Goal: Information Seeking & Learning: Understand process/instructions

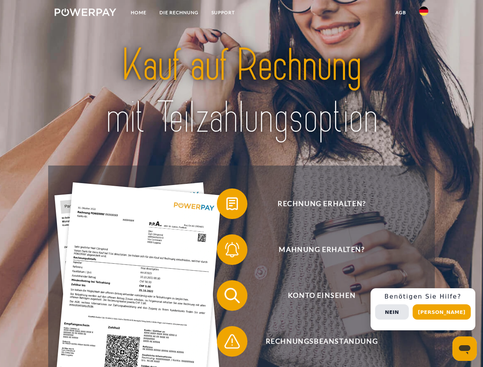
click at [85, 13] on img at bounding box center [86, 12] width 62 height 8
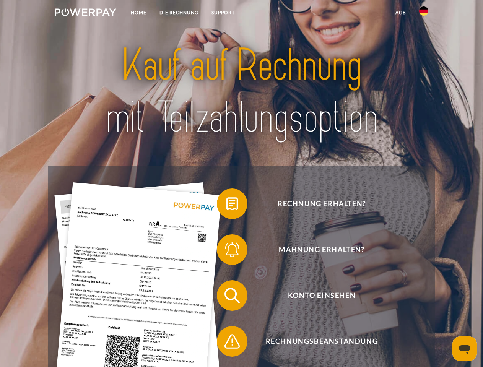
click at [424, 13] on img at bounding box center [423, 10] width 9 height 9
click at [400, 13] on link "agb" at bounding box center [401, 13] width 24 height 14
click at [226, 205] on span at bounding box center [220, 204] width 38 height 38
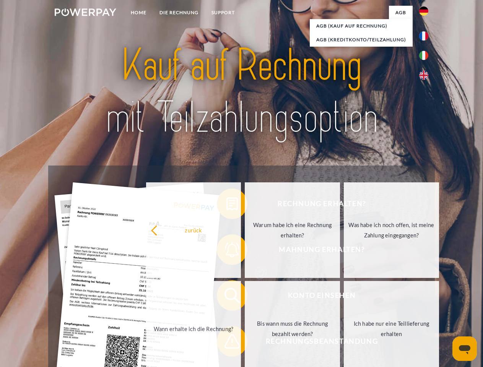
click at [245, 251] on link "Warum habe ich eine Rechnung erhalten?" at bounding box center [292, 230] width 95 height 96
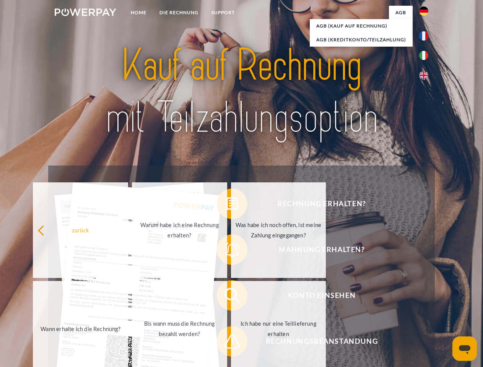
click at [226, 297] on span at bounding box center [220, 295] width 38 height 38
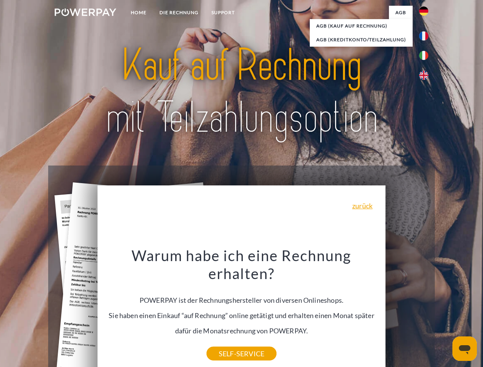
click at [226, 343] on div "Warum habe ich eine Rechnung erhalten? POWERPAY ist der Rechnungshersteller von…" at bounding box center [241, 299] width 279 height 107
click at [425, 309] on div "Rechnung erhalten? Mahnung erhalten? Konto einsehen" at bounding box center [241, 319] width 386 height 306
click at [407, 311] on span "Konto einsehen" at bounding box center [321, 295] width 187 height 31
click at [444, 312] on header "Home DIE RECHNUNG SUPPORT" at bounding box center [241, 264] width 483 height 528
